Goal: Obtain resource: Obtain resource

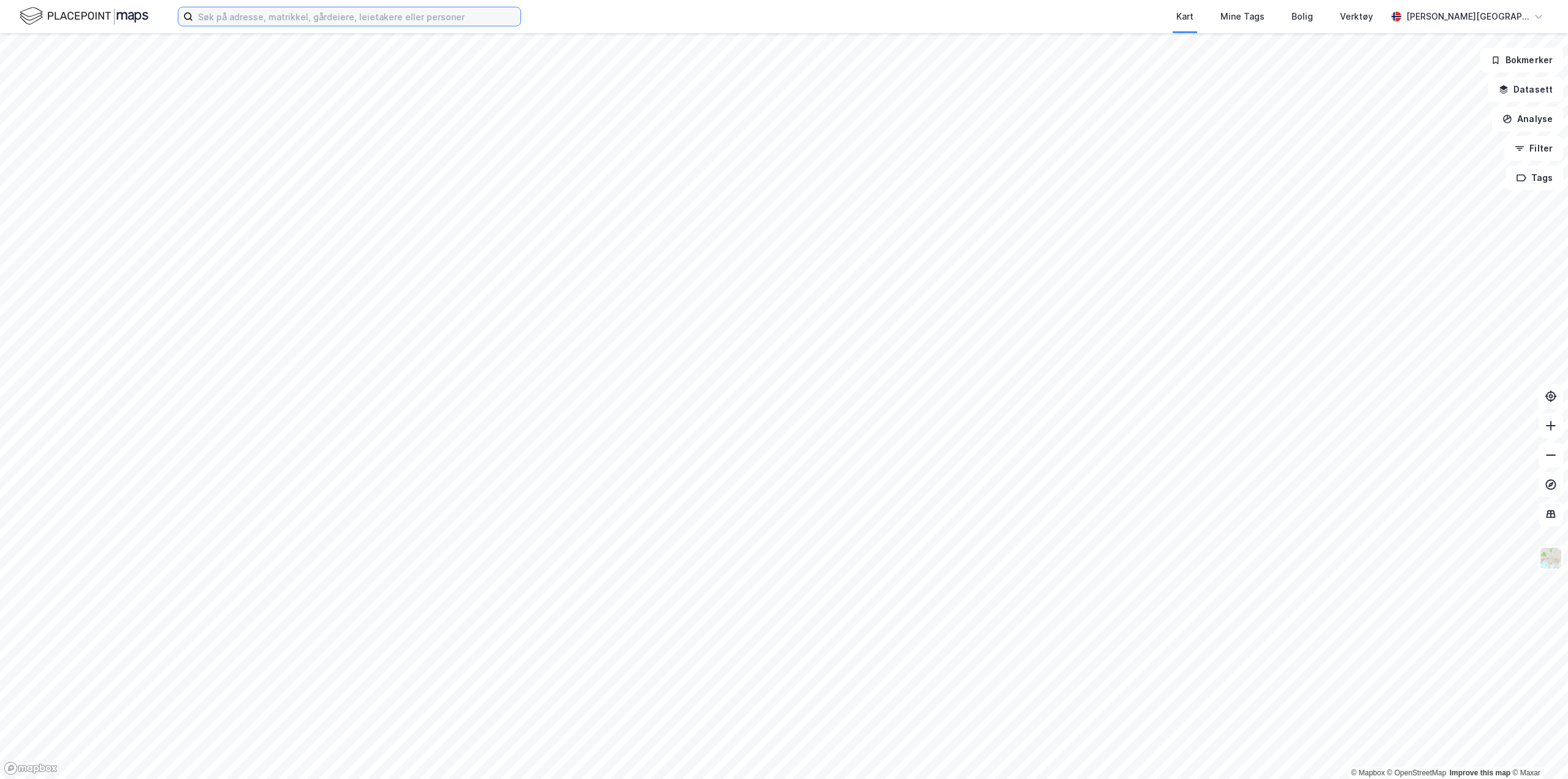
click at [268, 22] on input at bounding box center [356, 17] width 327 height 19
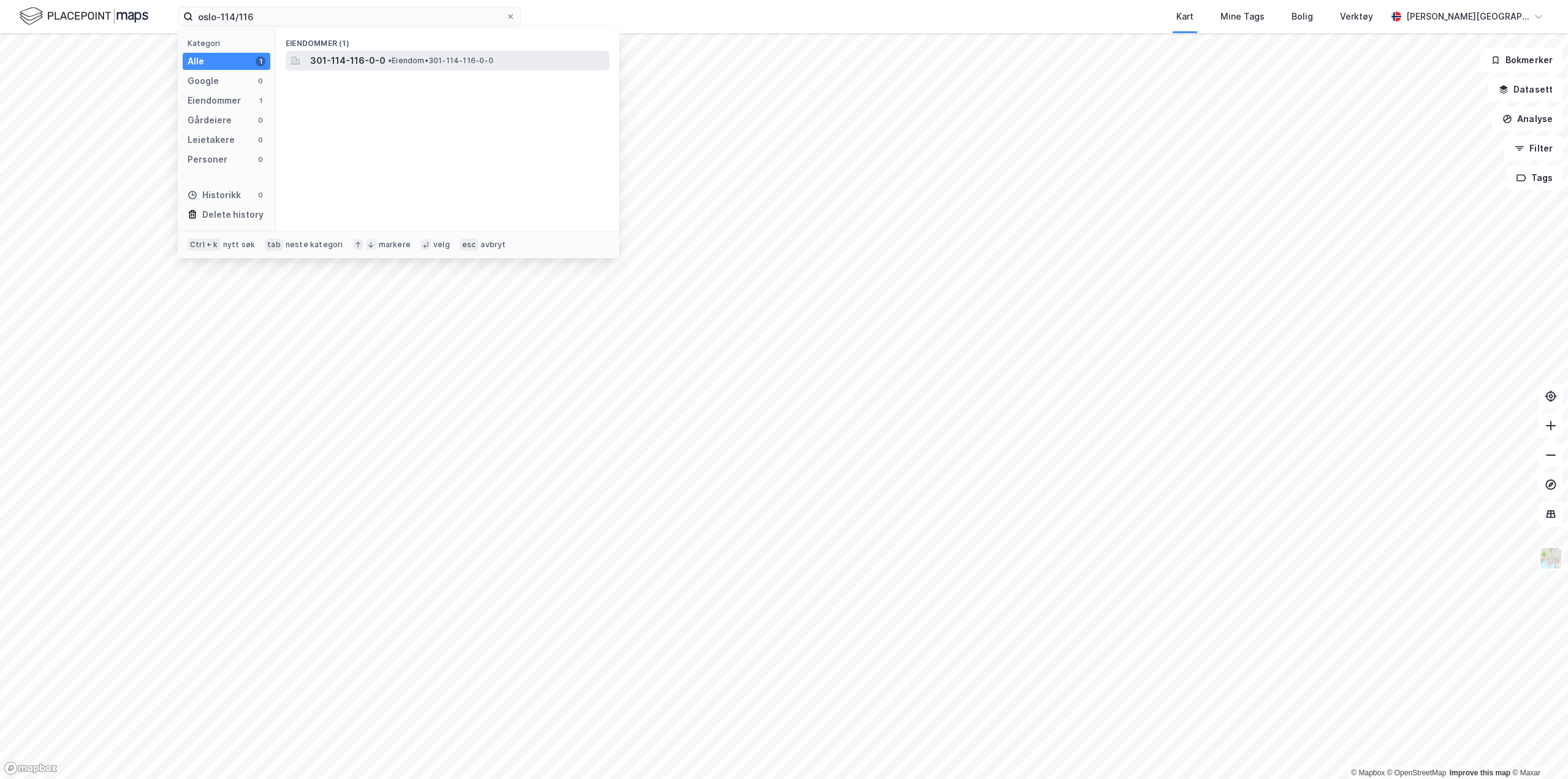
click at [375, 57] on span "301-114-116-0-0" at bounding box center [348, 60] width 76 height 14
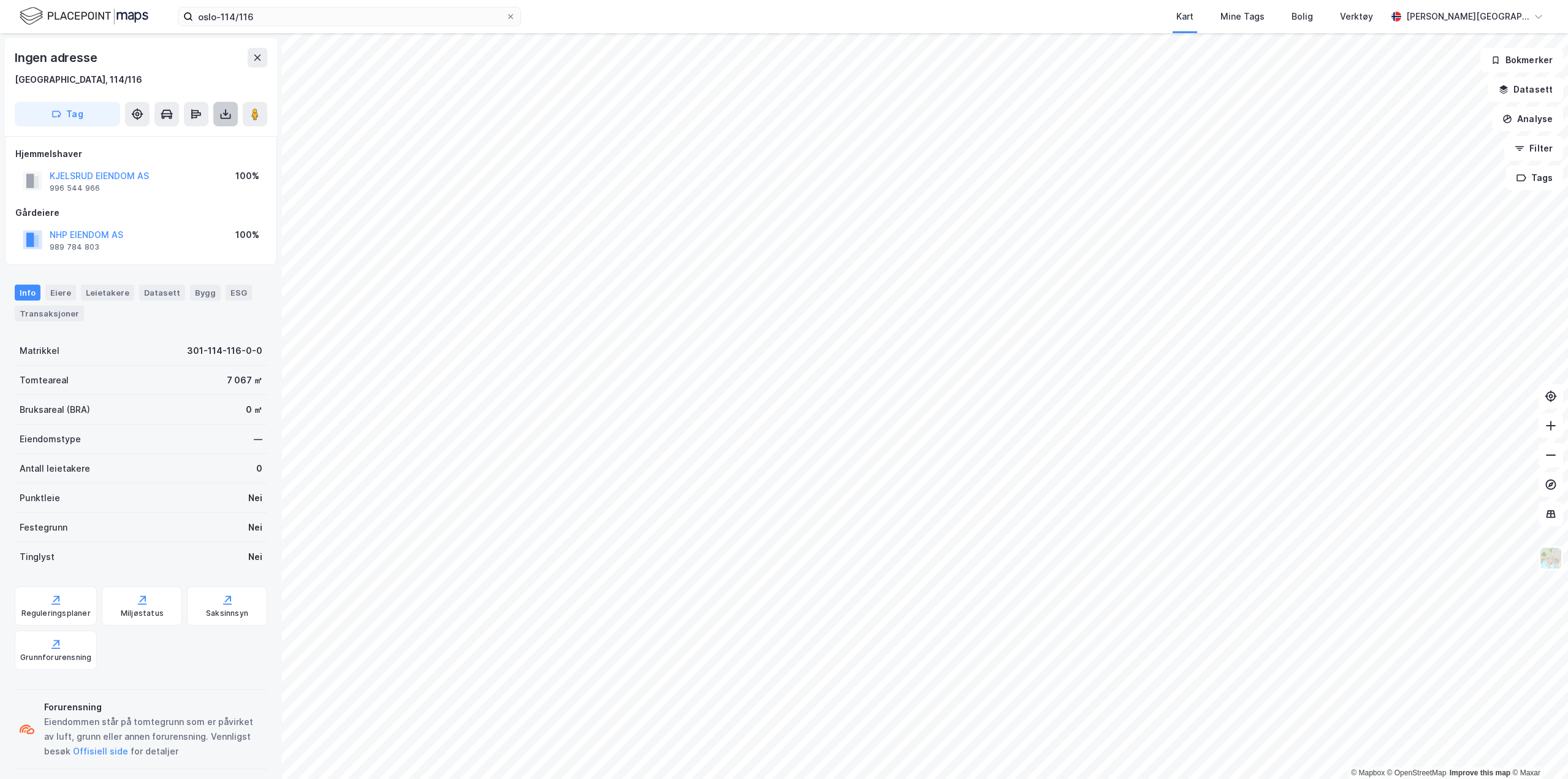
click at [227, 114] on icon at bounding box center [225, 114] width 5 height 3
click at [191, 135] on div "Last ned grunnbok" at bounding box center [165, 139] width 71 height 10
click at [222, 117] on icon at bounding box center [225, 114] width 12 height 12
click at [221, 123] on button at bounding box center [225, 114] width 24 height 24
click at [164, 140] on div "Last ned grunnbok" at bounding box center [165, 139] width 71 height 10
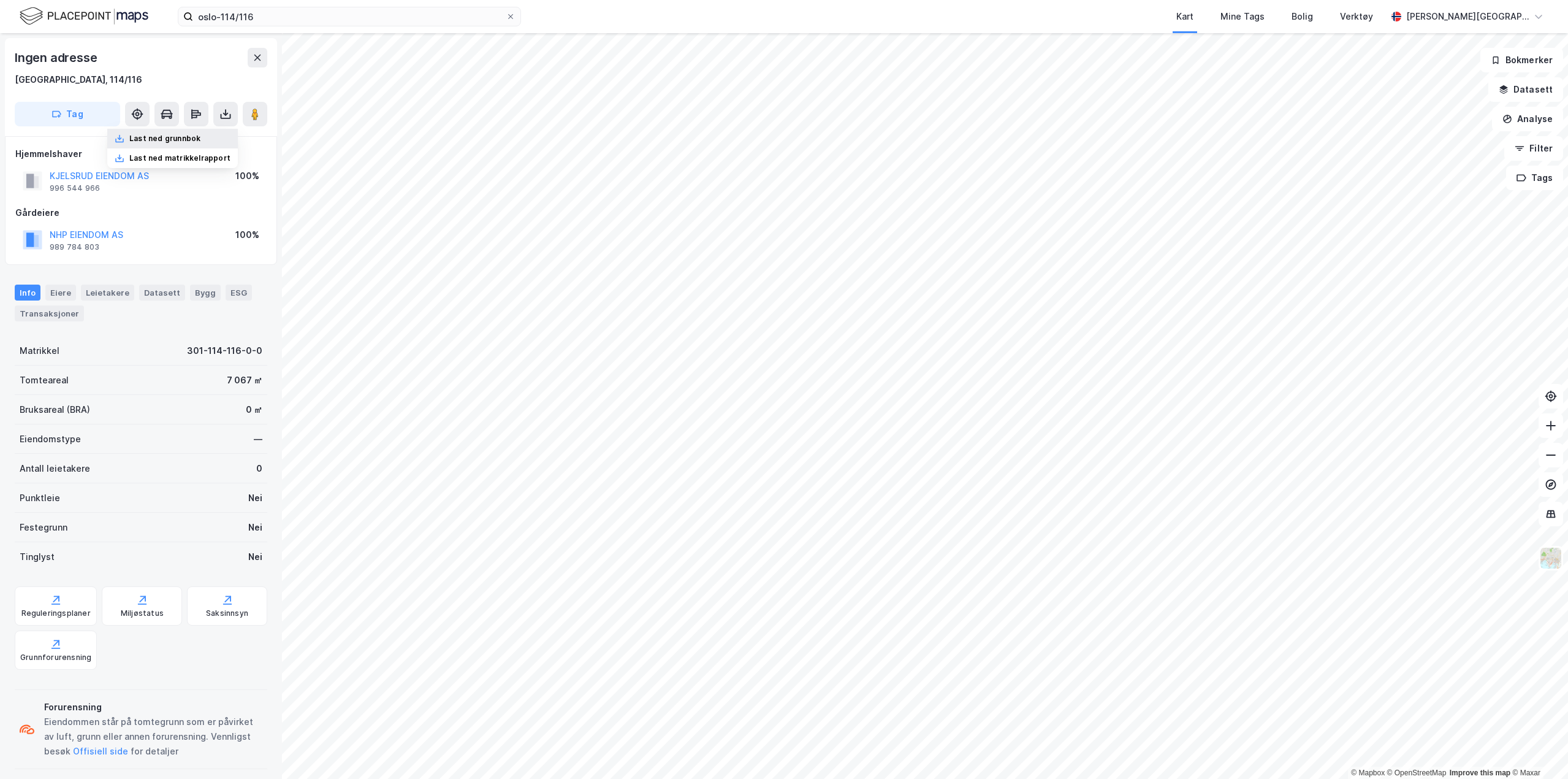
click at [188, 141] on div "Last ned grunnbok" at bounding box center [165, 139] width 71 height 10
click at [186, 135] on div "Last ned grunnbok" at bounding box center [165, 139] width 71 height 10
click at [155, 138] on div "Last ned grunnbok" at bounding box center [165, 139] width 71 height 10
click at [188, 135] on div "Last ned grunnbok" at bounding box center [165, 139] width 71 height 10
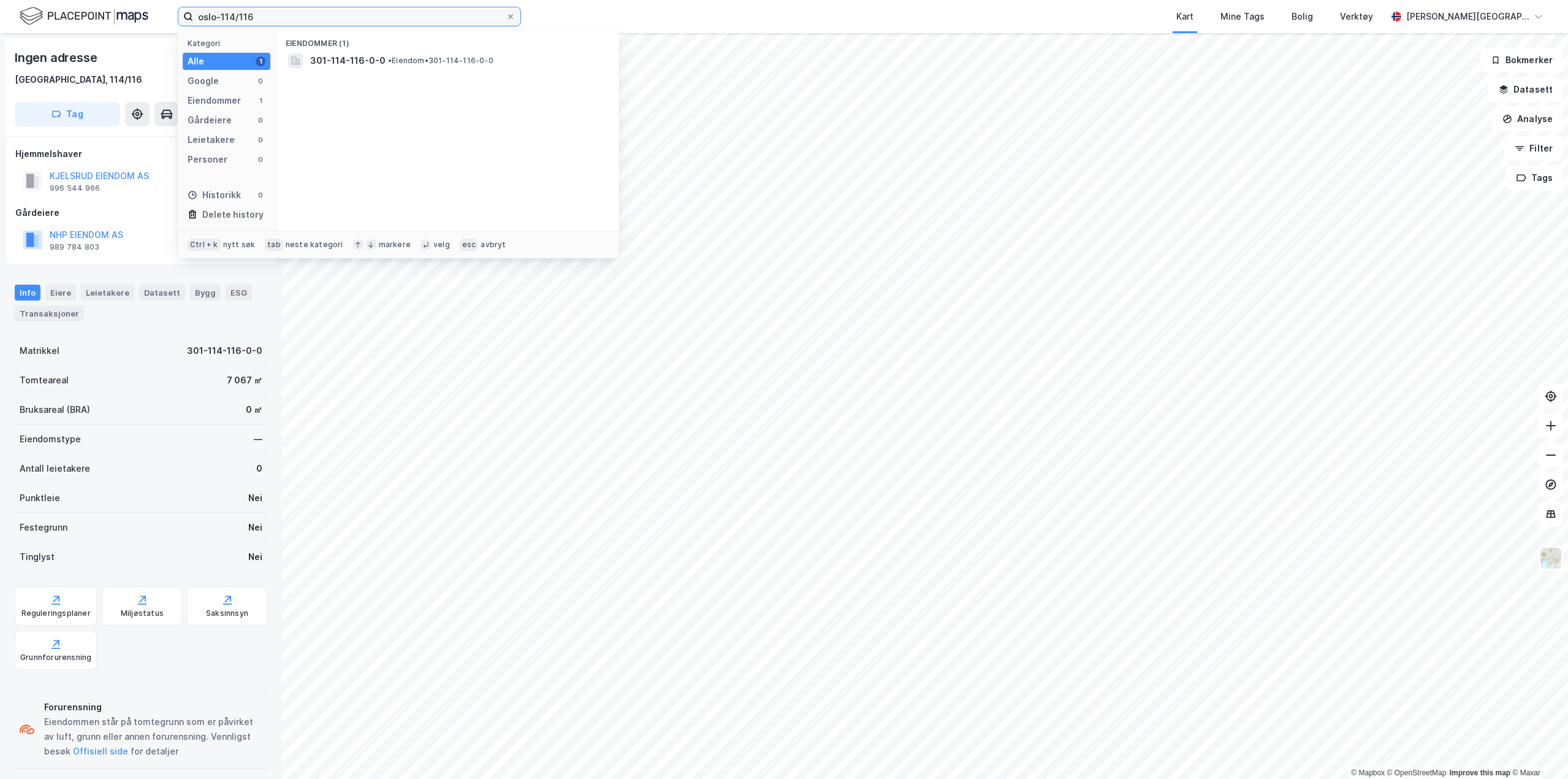
drag, startPoint x: 288, startPoint y: 21, endPoint x: -1, endPoint y: -53, distance: 298.3
click at [0, 0] on html "oslo-114/116 Kategori Alle 1 Google 0 Eiendommer 1 Gårdeiere 0 Leietakere 0 Per…" at bounding box center [784, 390] width 1568 height 779
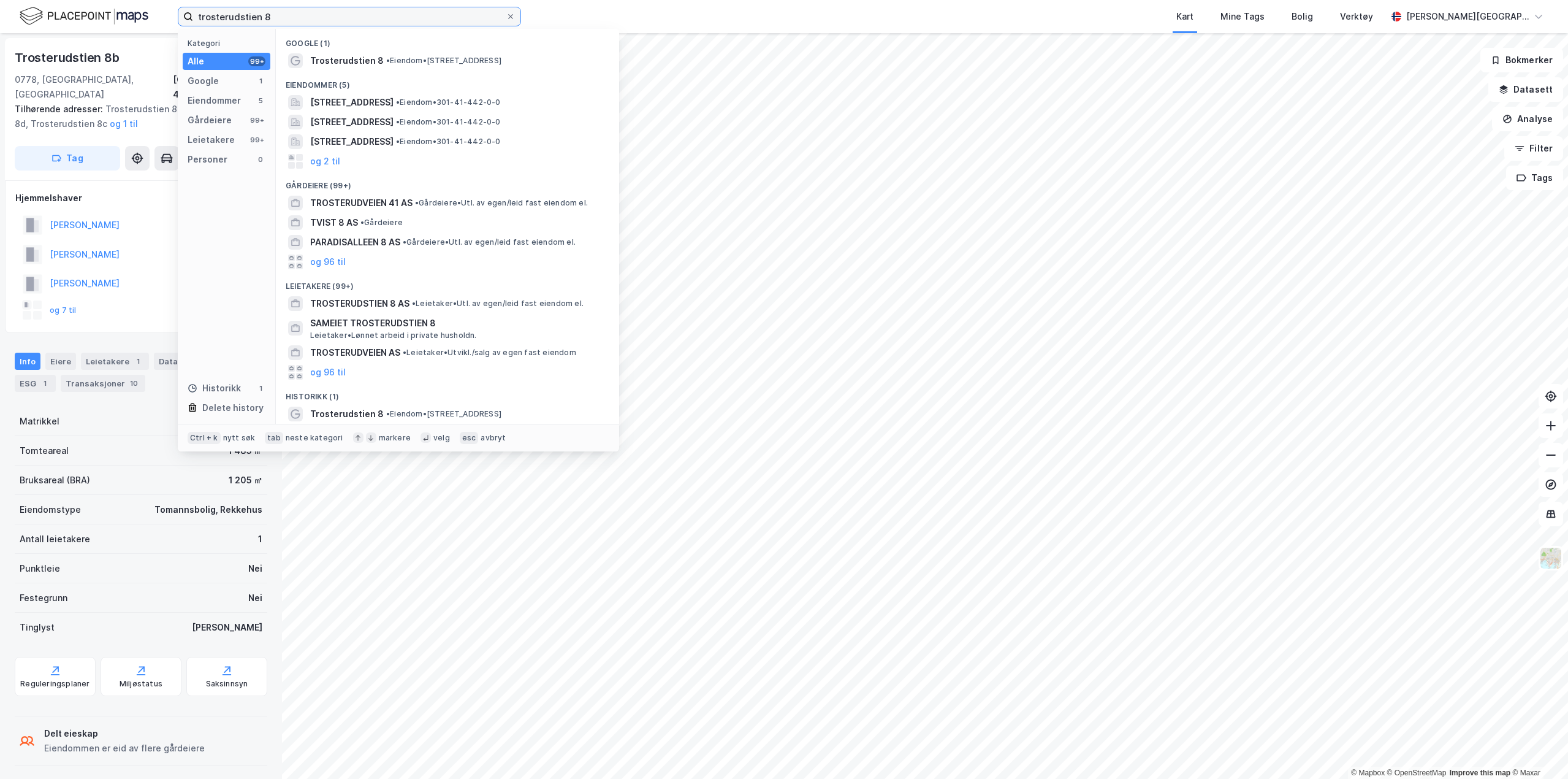
drag, startPoint x: 295, startPoint y: 14, endPoint x: 241, endPoint y: 20, distance: 54.3
click at [241, 20] on input "trosterudstien 8" at bounding box center [349, 17] width 312 height 19
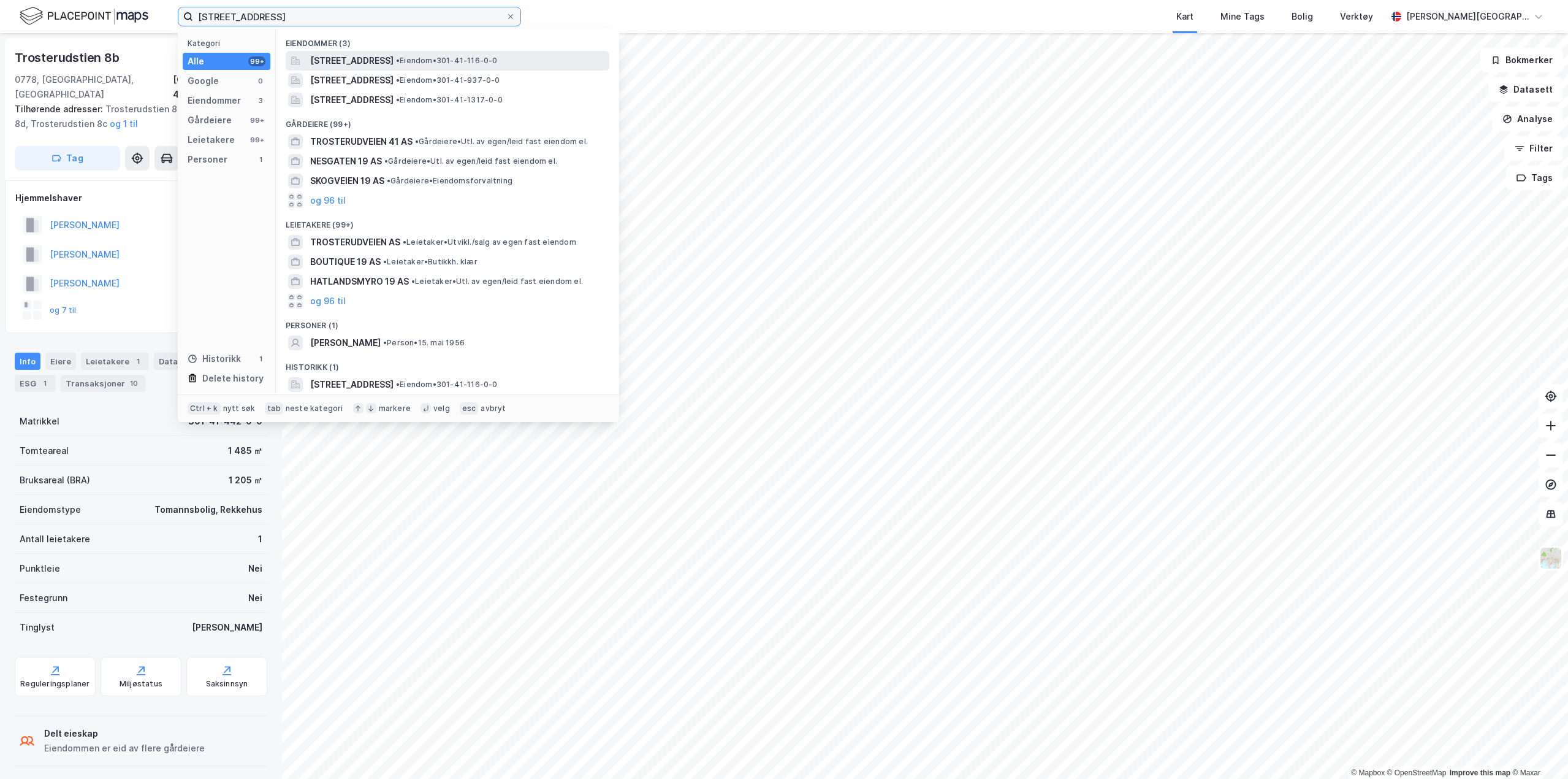
type input "[STREET_ADDRESS]"
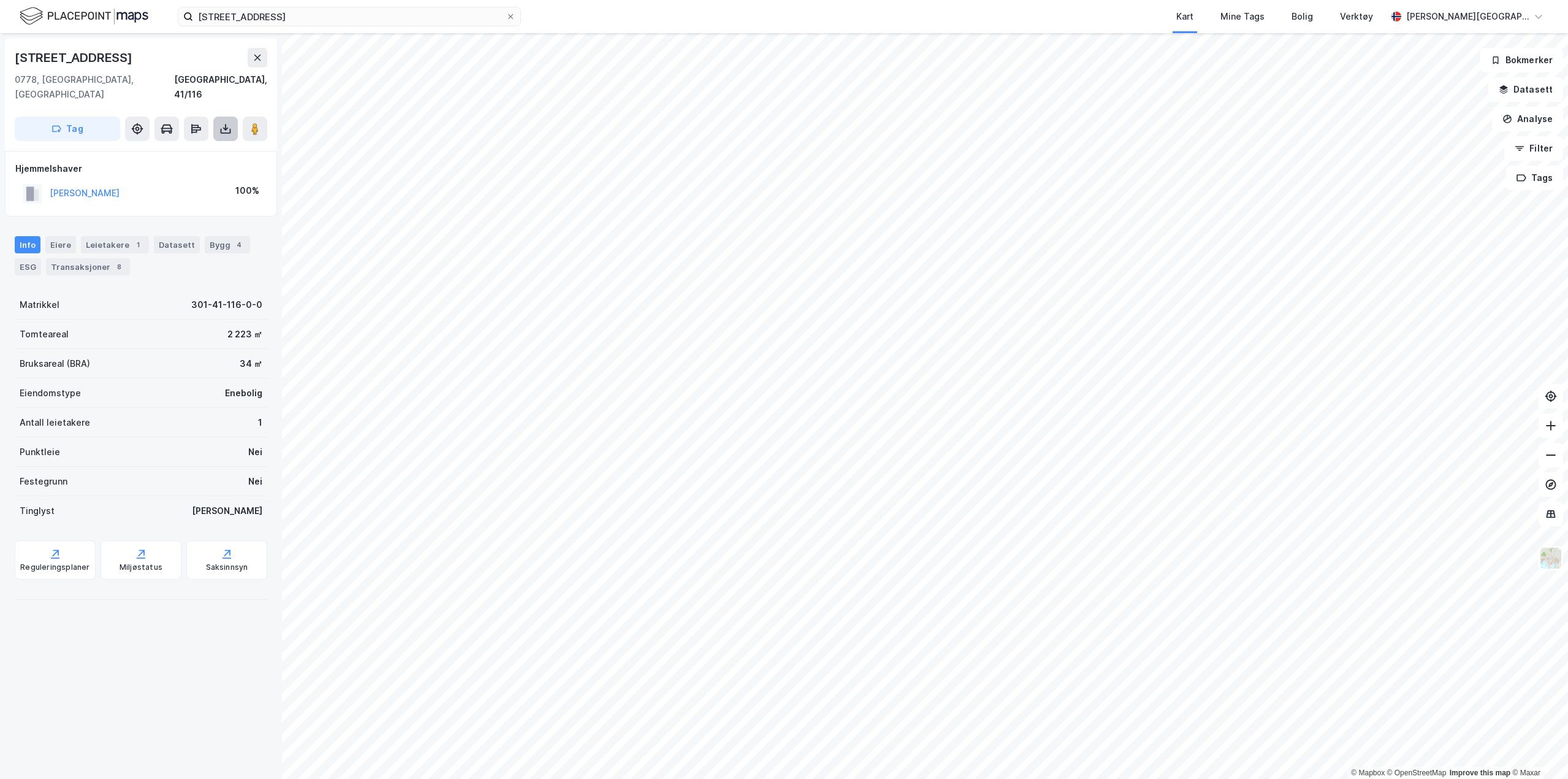
click at [228, 122] on icon at bounding box center [225, 128] width 12 height 12
click at [198, 148] on div "Last ned grunnbok" at bounding box center [165, 153] width 71 height 10
